Goal: Book appointment/travel/reservation

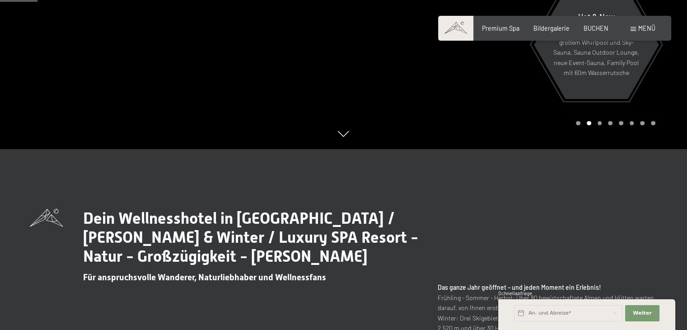
scroll to position [361, 0]
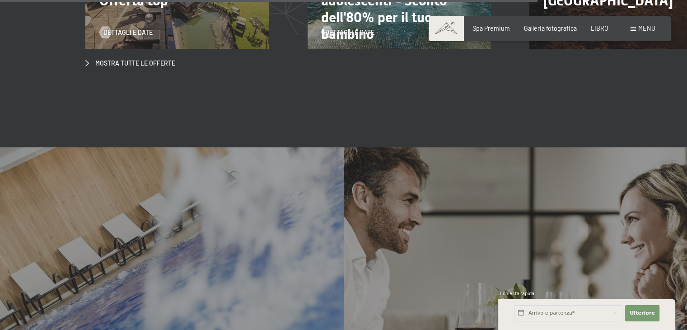
scroll to position [2979, 0]
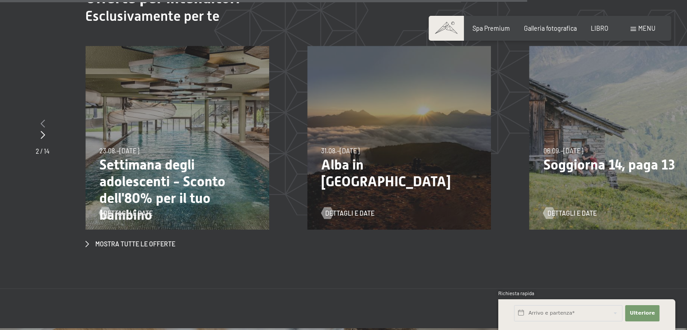
click at [40, 118] on div at bounding box center [43, 123] width 14 height 11
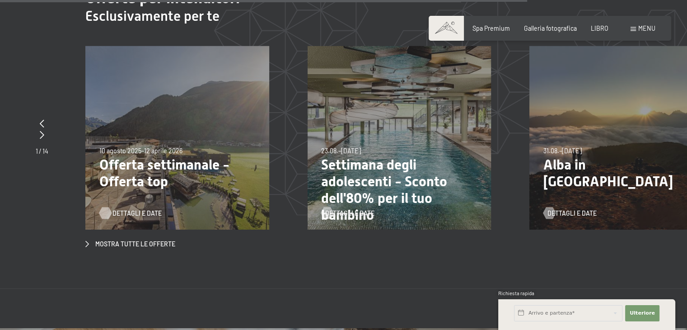
click at [137, 209] on font "Dettagli e date" at bounding box center [136, 213] width 49 height 8
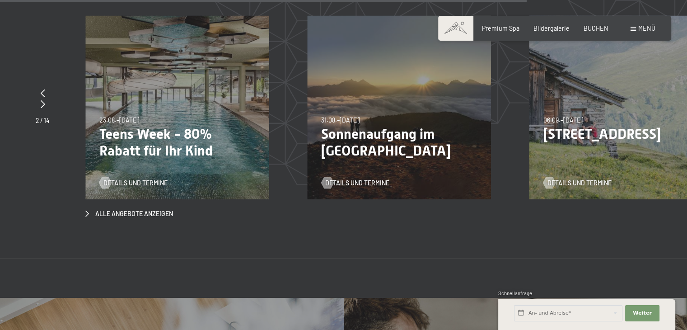
scroll to position [2961, 0]
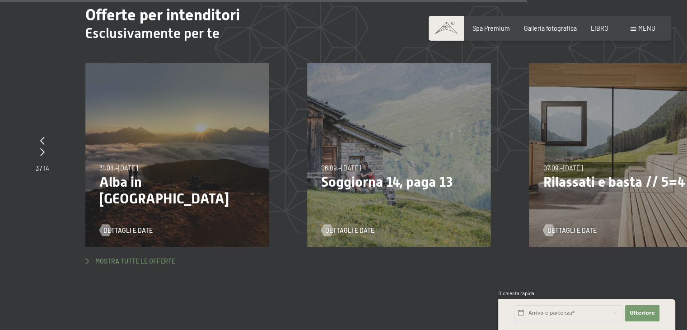
click at [129, 257] on font "Mostra tutte le offerte" at bounding box center [135, 261] width 80 height 8
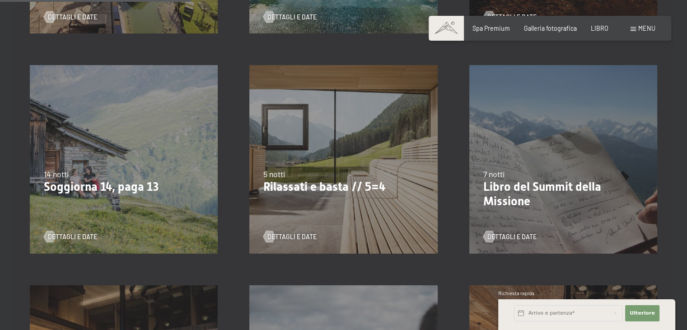
scroll to position [452, 0]
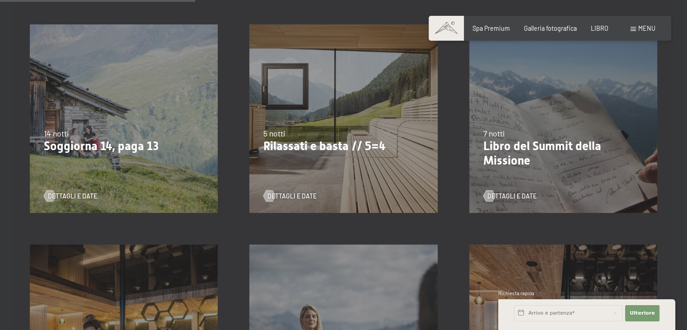
click at [298, 194] on font "Consenso al marketing*" at bounding box center [294, 189] width 76 height 7
click at [251, 194] on input "Consenso al marketing*" at bounding box center [246, 190] width 9 height 9
click at [300, 194] on font "Consenso al marketing*" at bounding box center [294, 189] width 76 height 7
click at [251, 194] on input "Consenso al marketing*" at bounding box center [246, 190] width 9 height 9
click at [312, 193] on font "Consenso al marketing*" at bounding box center [294, 189] width 76 height 7
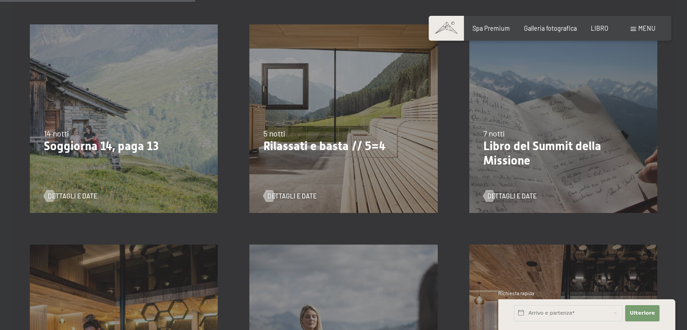
click at [251, 193] on input "Consenso al marketing*" at bounding box center [246, 190] width 9 height 9
click at [277, 190] on font "Consenso al marketing*" at bounding box center [294, 189] width 76 height 7
click at [251, 190] on input "Consenso al marketing*" at bounding box center [246, 190] width 9 height 9
checkbox input "false"
click at [367, 135] on div "5 notti" at bounding box center [343, 133] width 160 height 11
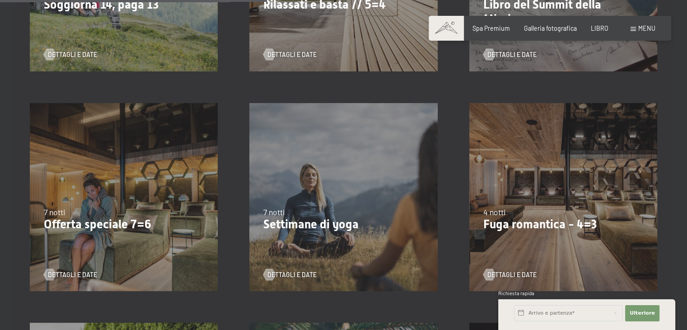
scroll to position [632, 0]
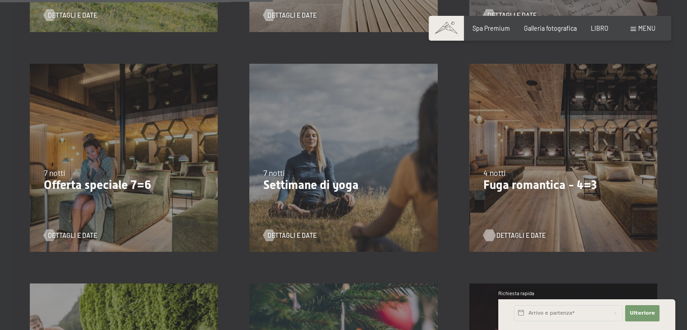
click at [511, 232] on font "Dettagli e date" at bounding box center [520, 235] width 49 height 8
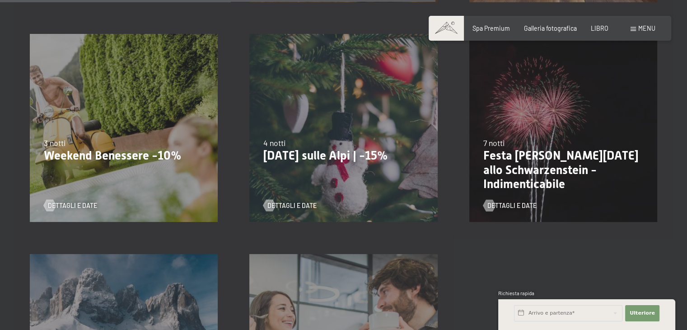
scroll to position [810, 0]
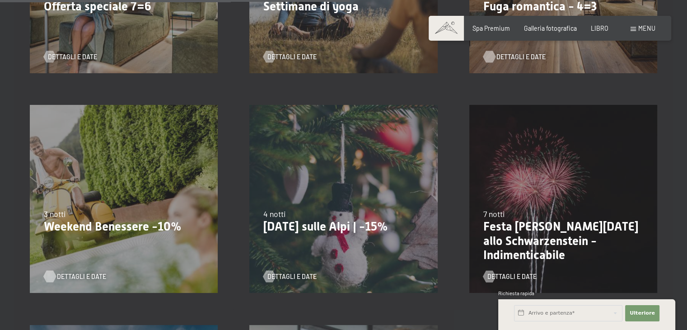
click at [72, 274] on font "Dettagli e date" at bounding box center [81, 276] width 49 height 8
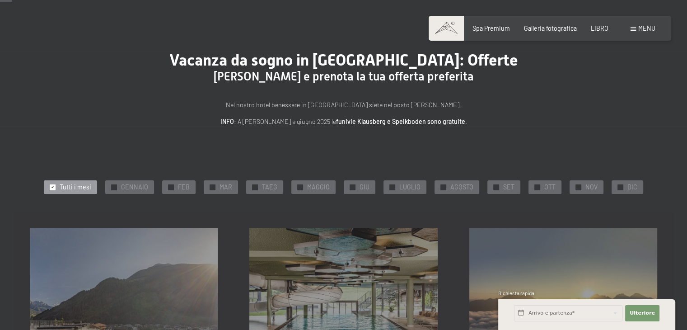
scroll to position [0, 0]
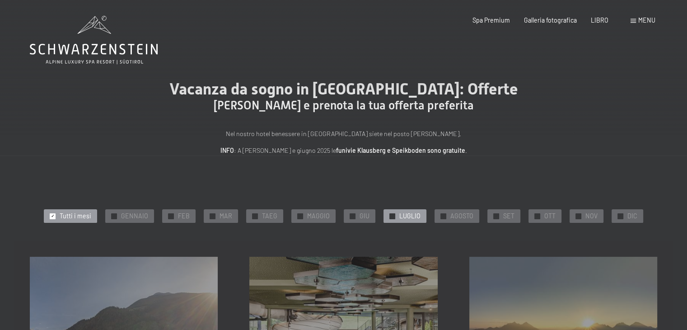
click at [400, 212] on font "LUGLIO" at bounding box center [409, 216] width 21 height 8
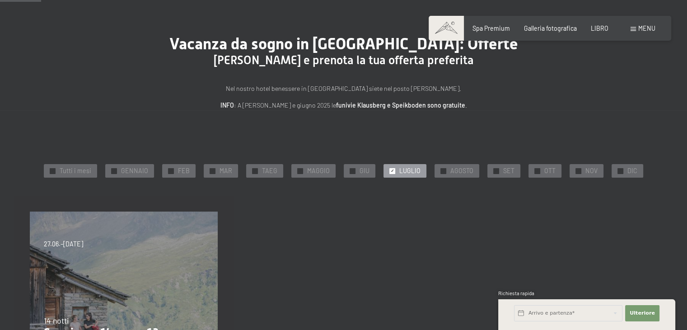
scroll to position [45, 0]
click at [458, 165] on div "✓ AGOSTO" at bounding box center [456, 171] width 45 height 14
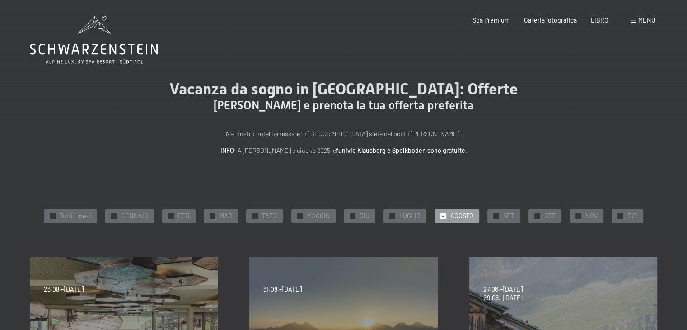
scroll to position [0, 0]
click at [503, 215] on font "SET" at bounding box center [508, 216] width 11 height 8
click at [503, 213] on font "SET" at bounding box center [508, 216] width 11 height 8
click at [267, 214] on font "TAEG" at bounding box center [269, 216] width 15 height 8
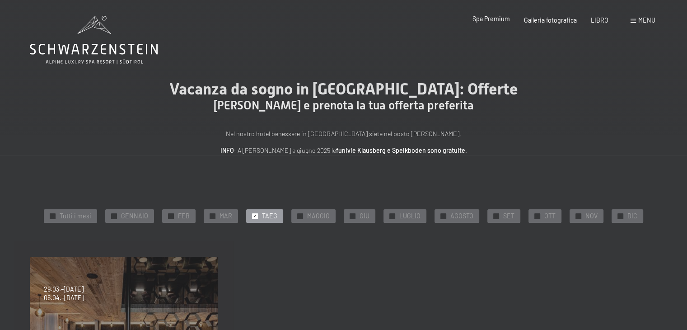
click at [498, 16] on font "Spa Premium" at bounding box center [490, 19] width 37 height 8
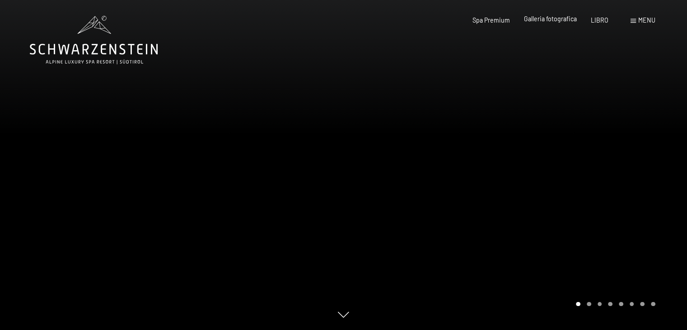
click at [555, 19] on font "Galleria fotografica" at bounding box center [550, 19] width 53 height 8
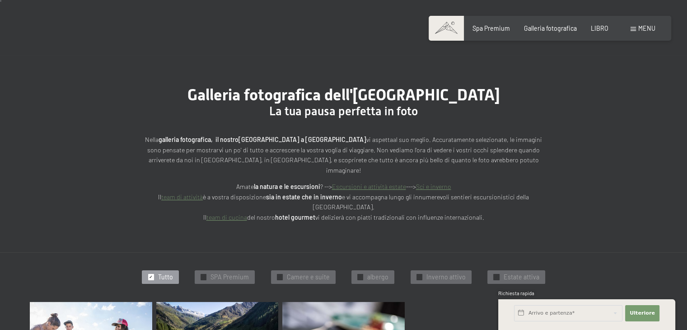
scroll to position [18, 0]
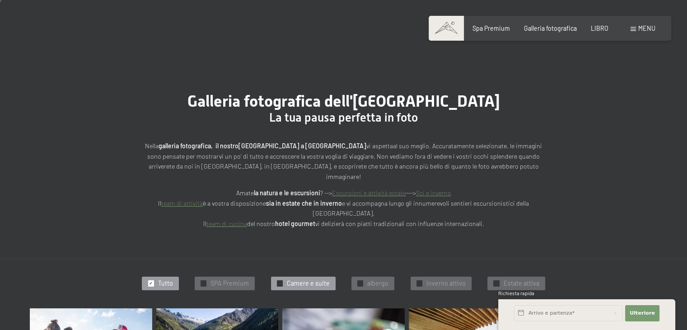
click at [299, 279] on font "Camere e suite" at bounding box center [308, 283] width 43 height 8
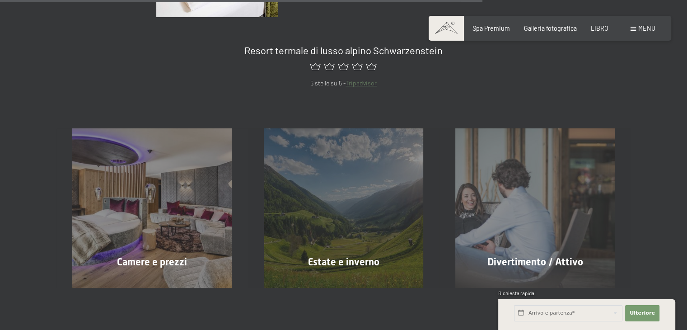
scroll to position [744, 0]
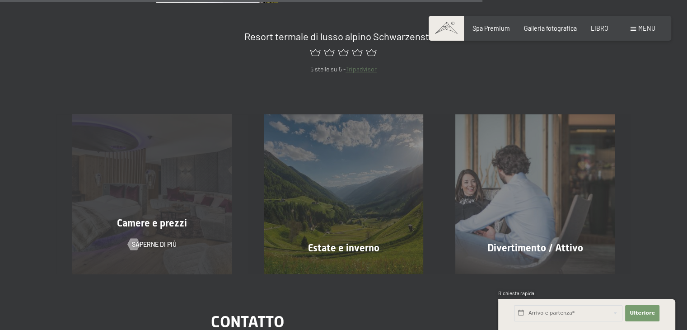
click at [159, 217] on font "Camere e prezzi" at bounding box center [152, 222] width 70 height 11
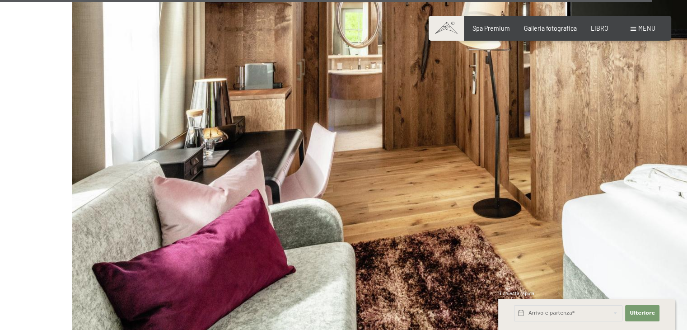
scroll to position [7324, 0]
